Goal: Transaction & Acquisition: Purchase product/service

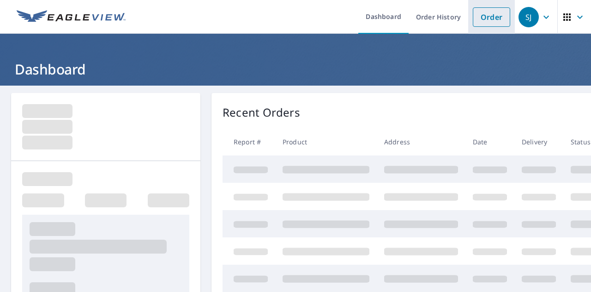
drag, startPoint x: 485, startPoint y: 21, endPoint x: 478, endPoint y: 28, distance: 10.5
click at [485, 21] on link "Order" at bounding box center [491, 16] width 37 height 19
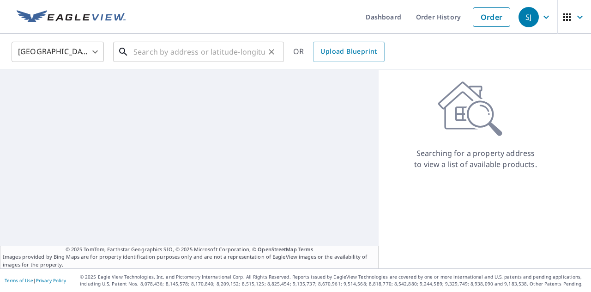
click at [165, 56] on input "text" at bounding box center [200, 52] width 132 height 26
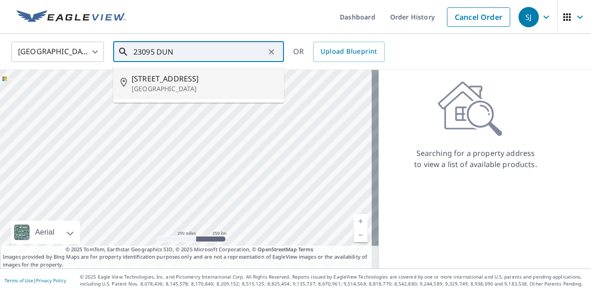
click at [160, 88] on p "[GEOGRAPHIC_DATA]" at bounding box center [204, 88] width 145 height 9
type input "[STREET_ADDRESS]"
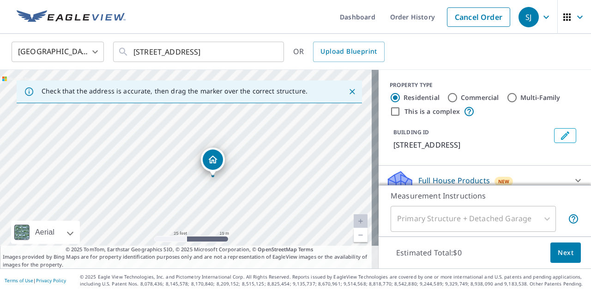
drag, startPoint x: 100, startPoint y: 170, endPoint x: 127, endPoint y: 176, distance: 27.6
click at [127, 176] on div "[STREET_ADDRESS]" at bounding box center [189, 169] width 379 height 198
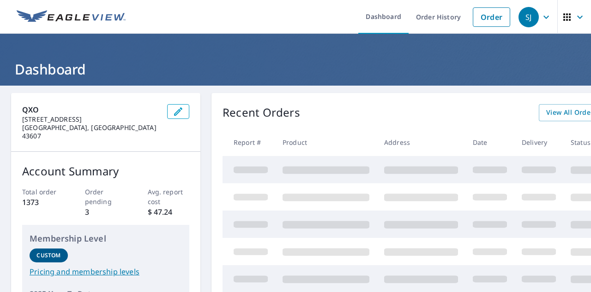
scroll to position [0, 81]
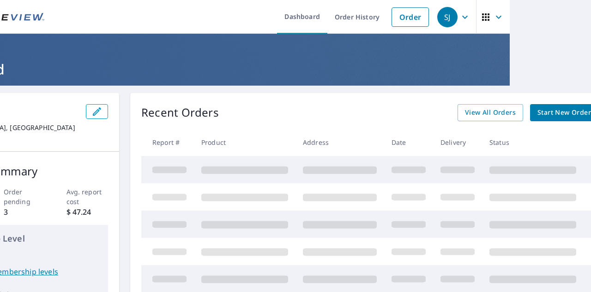
click at [159, 171] on span at bounding box center [169, 169] width 34 height 6
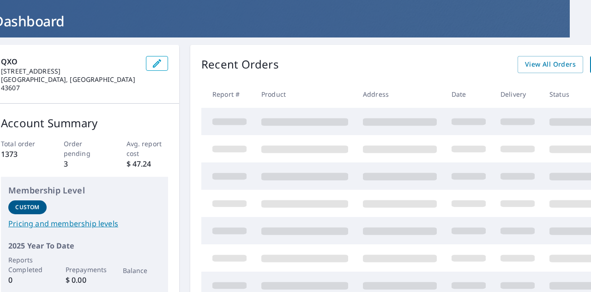
scroll to position [0, 21]
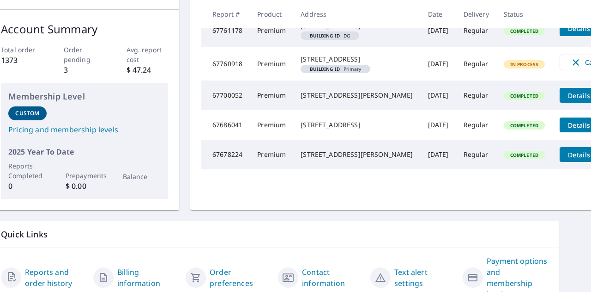
scroll to position [222, 21]
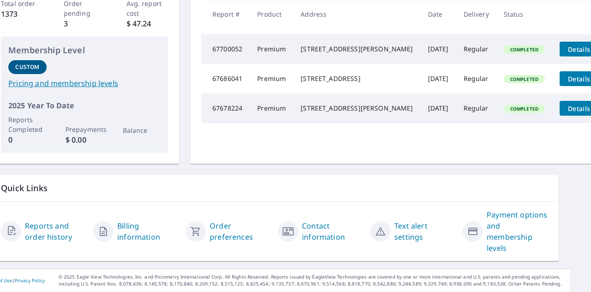
click at [314, 220] on link "Contact information" at bounding box center [332, 231] width 61 height 22
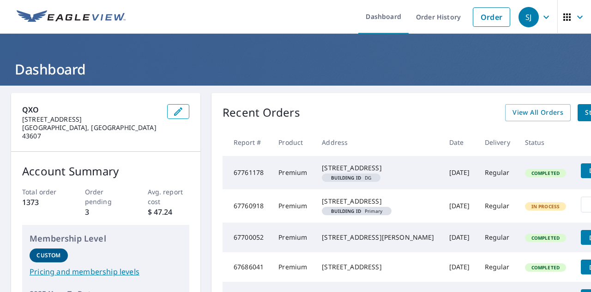
click at [356, 180] on em "Building ID" at bounding box center [346, 177] width 30 height 5
click at [486, 21] on link "Order" at bounding box center [491, 16] width 37 height 19
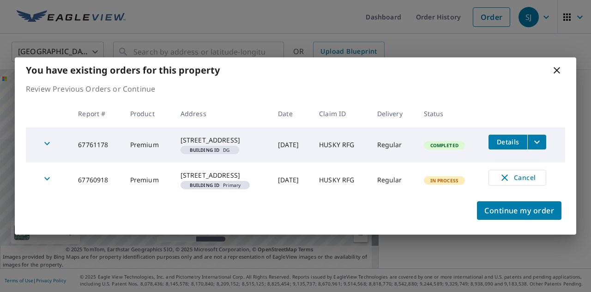
click at [551, 65] on div "You have existing orders for this property" at bounding box center [296, 69] width 562 height 25
click at [555, 65] on icon at bounding box center [557, 70] width 11 height 11
